Goal: Information Seeking & Learning: Find specific page/section

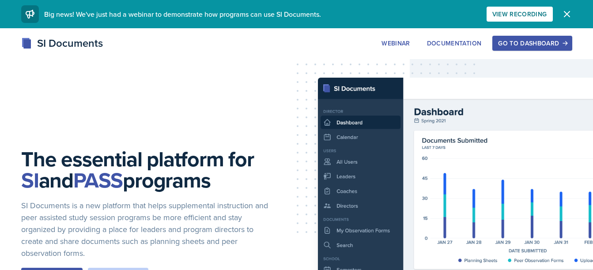
click at [510, 45] on div "Go to Dashboard" at bounding box center [532, 43] width 68 height 7
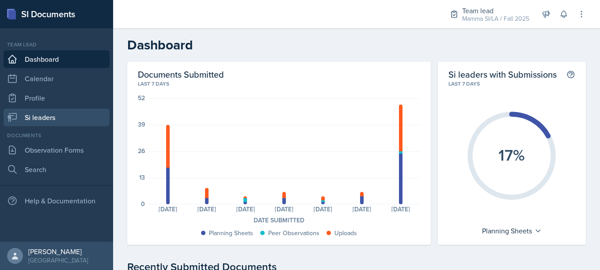
click at [58, 110] on link "Si leaders" at bounding box center [57, 118] width 106 height 18
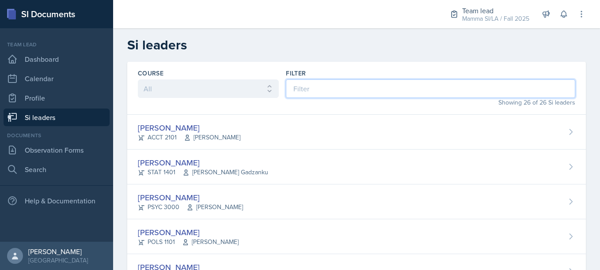
click at [369, 91] on input at bounding box center [430, 88] width 289 height 19
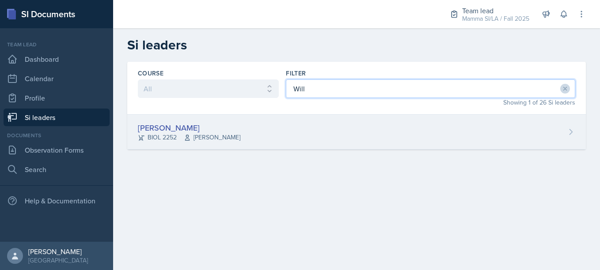
type input "Will"
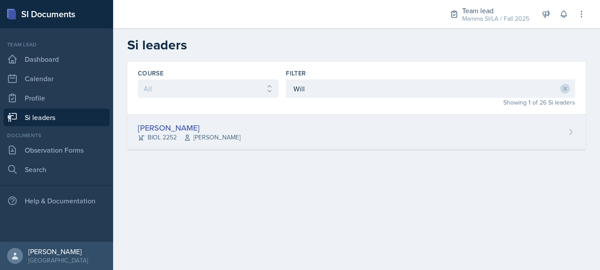
click at [301, 116] on div "[PERSON_NAME] BIOL 2252 [PERSON_NAME]" at bounding box center [356, 132] width 458 height 35
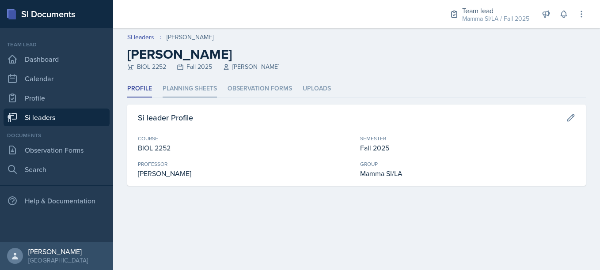
click at [212, 91] on li "Planning Sheets" at bounding box center [189, 88] width 54 height 17
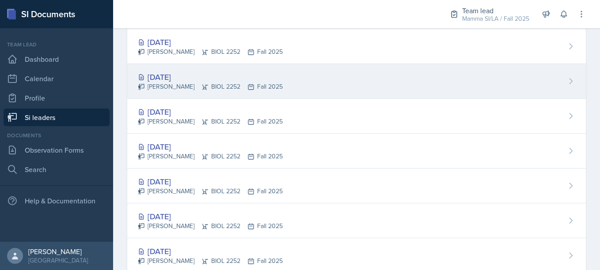
scroll to position [104, 0]
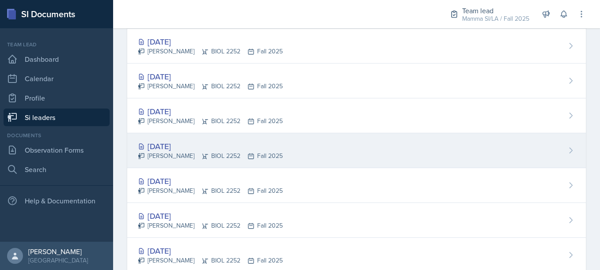
click at [301, 139] on div "[DATE] [PERSON_NAME] BIOL 2252 Fall 2025" at bounding box center [356, 150] width 458 height 35
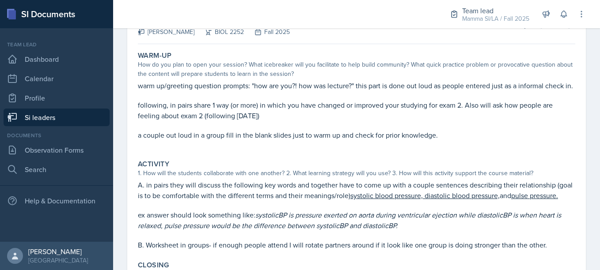
scroll to position [242, 0]
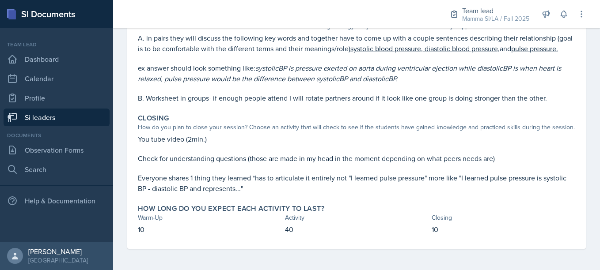
drag, startPoint x: 138, startPoint y: 95, endPoint x: 314, endPoint y: 193, distance: 201.2
click at [314, 193] on div "[DATE] [PERSON_NAME] BIOL 2252 Fall 2025 View Comments Comments [DATE] [PERSON_…" at bounding box center [356, 53] width 458 height 391
copy div "[DATE] [PERSON_NAME] BIOL 2252 Fall 2025 View Comments Comments [DATE] [PERSON_…"
click at [300, 189] on p "Everyone shares 1 thing they learned *has to articulate it entirely not "I lear…" at bounding box center [356, 183] width 437 height 21
